Goal: Communication & Community: Answer question/provide support

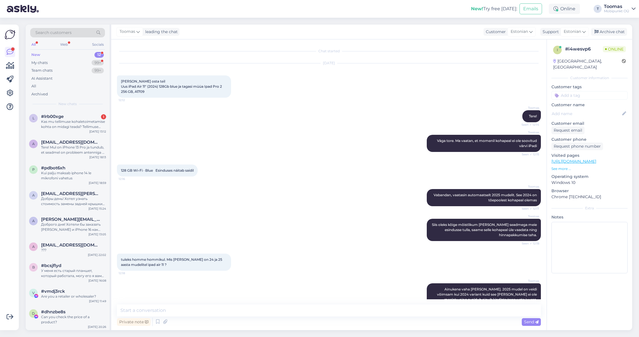
scroll to position [42, 0]
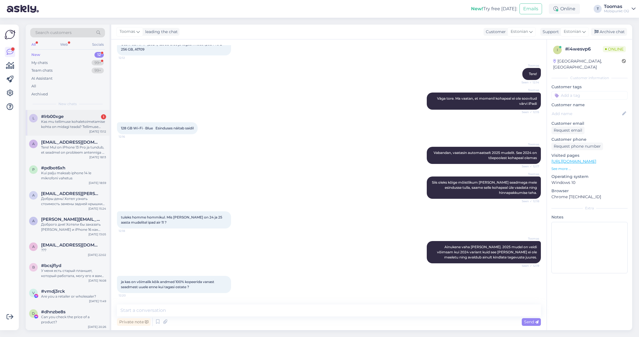
click at [89, 124] on div "Kas mu tellimuse kohaletoimetamise kohta on midagi teada? Tellimuse number: W10…" at bounding box center [73, 124] width 65 height 10
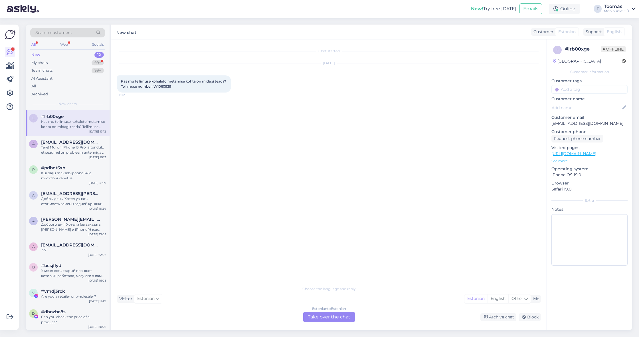
click at [180, 87] on span "Kas mu tellimuse kohaletoimetamise kohta on midagi teada? Tellimuse number: W10…" at bounding box center [174, 83] width 106 height 9
click at [176, 86] on span "Kas mu tellimuse kohaletoimetamise kohta on midagi teada? Tellimuse number: W10…" at bounding box center [174, 83] width 106 height 9
click at [173, 86] on span "Kas mu tellimuse kohaletoimetamise kohta on midagi teada? Tellimuse number: W10…" at bounding box center [174, 83] width 106 height 9
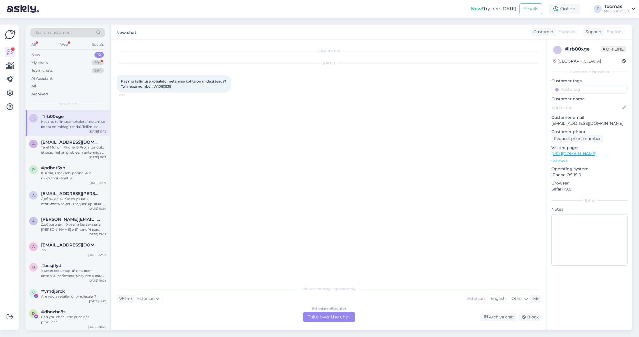
click at [164, 86] on span "Kas mu tellimuse kohaletoimetamise kohta on midagi teada? Tellimuse number: W10…" at bounding box center [174, 83] width 106 height 9
drag, startPoint x: 167, startPoint y: 86, endPoint x: 184, endPoint y: 86, distance: 16.8
click at [184, 86] on span "Kas mu tellimuse kohaletoimetamise kohta on midagi teada? Tellimuse number: W10…" at bounding box center [174, 83] width 106 height 9
copy span "W1060939"
click at [318, 318] on div "Estonian to Estonian Take over the chat" at bounding box center [329, 317] width 52 height 10
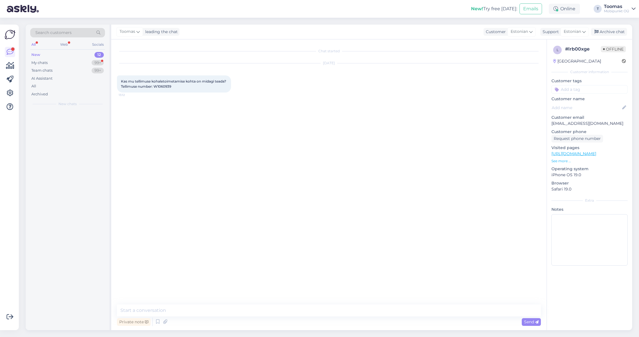
click at [313, 318] on div "Private note Send" at bounding box center [329, 321] width 424 height 11
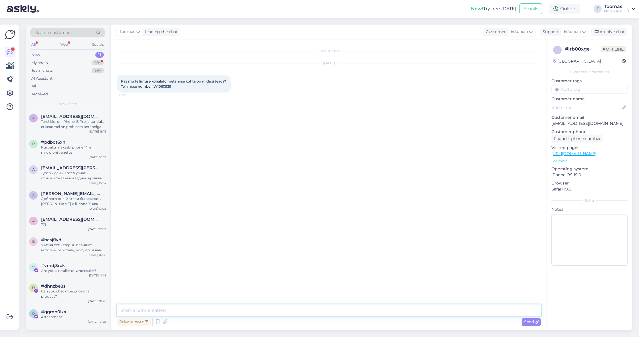
click at [302, 314] on textarea at bounding box center [329, 310] width 424 height 12
type textarea "r"
type textarea "t"
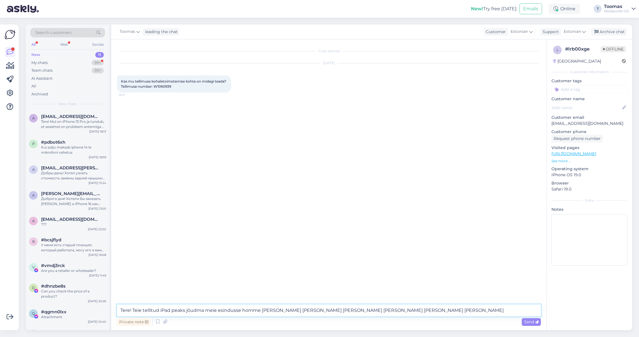
type textarea "Tere! Teie tellitud iPad peaks jõudma meie esindusse homme [PERSON_NAME] [PERSO…"
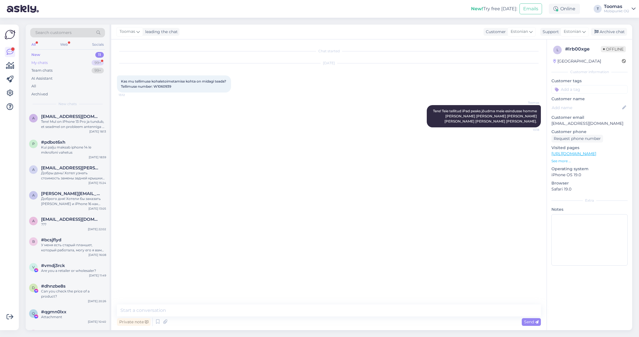
click at [96, 61] on div "99+" at bounding box center [98, 63] width 12 height 6
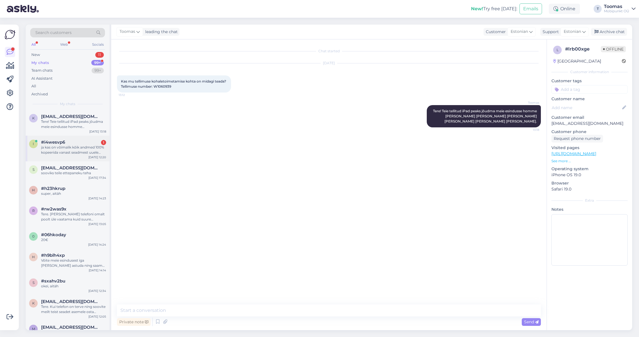
click at [74, 140] on div "#i4wesvp6 1" at bounding box center [73, 142] width 65 height 5
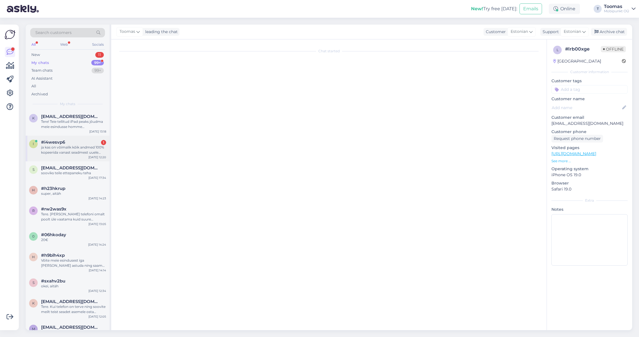
scroll to position [42, 0]
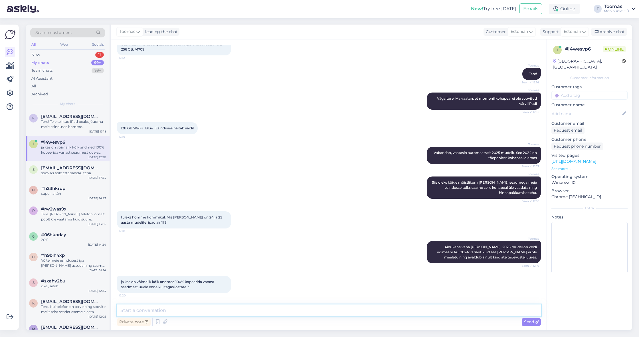
click at [215, 314] on textarea at bounding box center [329, 310] width 424 height 12
type textarea "Täpselt nii"
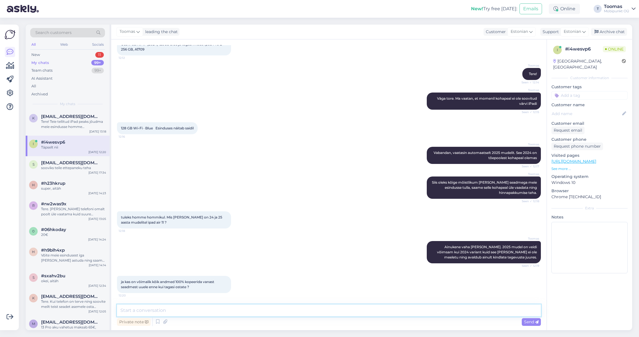
scroll to position [67, 0]
